Goal: Information Seeking & Learning: Learn about a topic

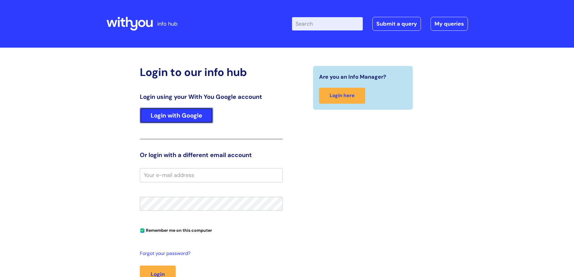
click at [189, 123] on link "Login with Google" at bounding box center [176, 116] width 73 height 16
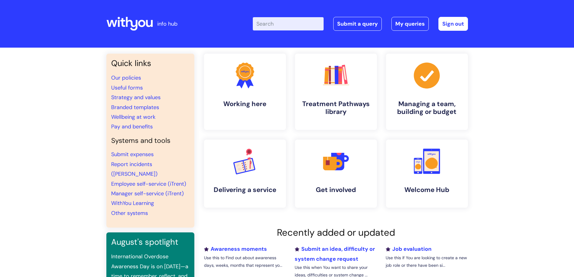
click at [290, 26] on input "Enter your search term here..." at bounding box center [288, 23] width 71 height 13
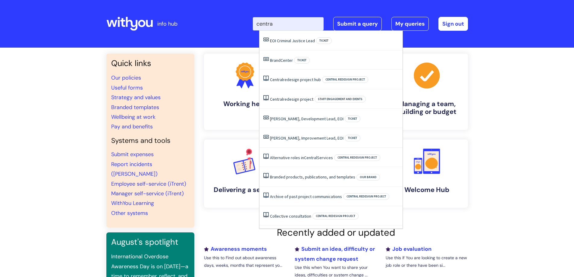
type input "centras"
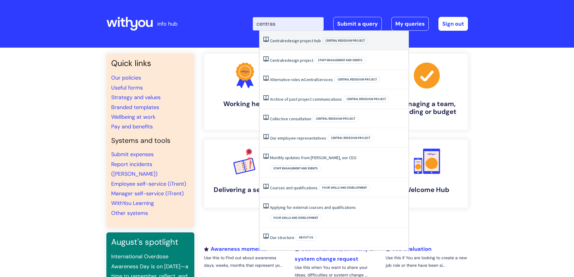
click at [293, 42] on link "Central redesign project hub" at bounding box center [295, 40] width 51 height 5
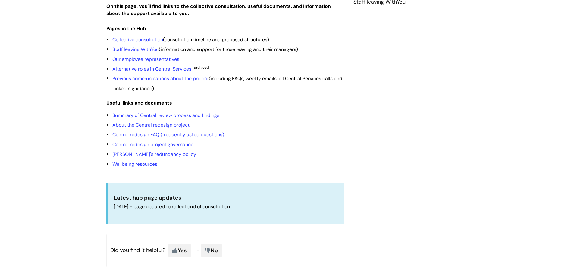
scroll to position [151, 0]
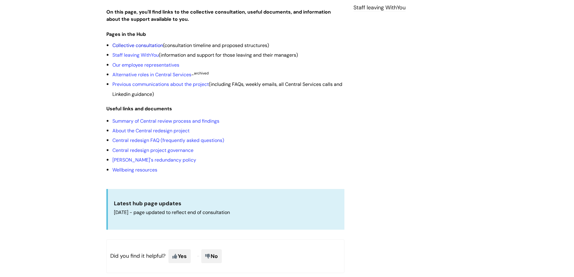
click at [129, 49] on link "Collective consultation" at bounding box center [137, 45] width 51 height 6
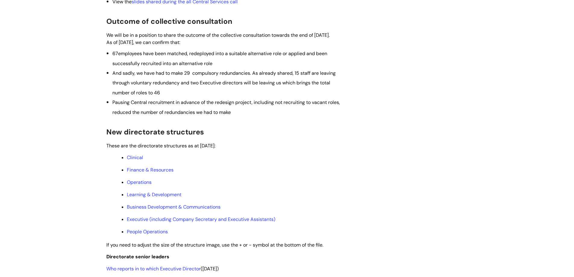
scroll to position [211, 0]
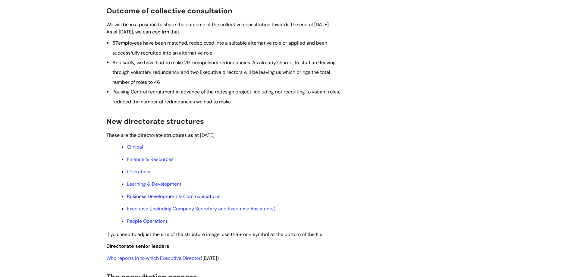
click at [178, 200] on link "Business Development & Communications" at bounding box center [174, 196] width 94 height 6
